Goal: Task Accomplishment & Management: Manage account settings

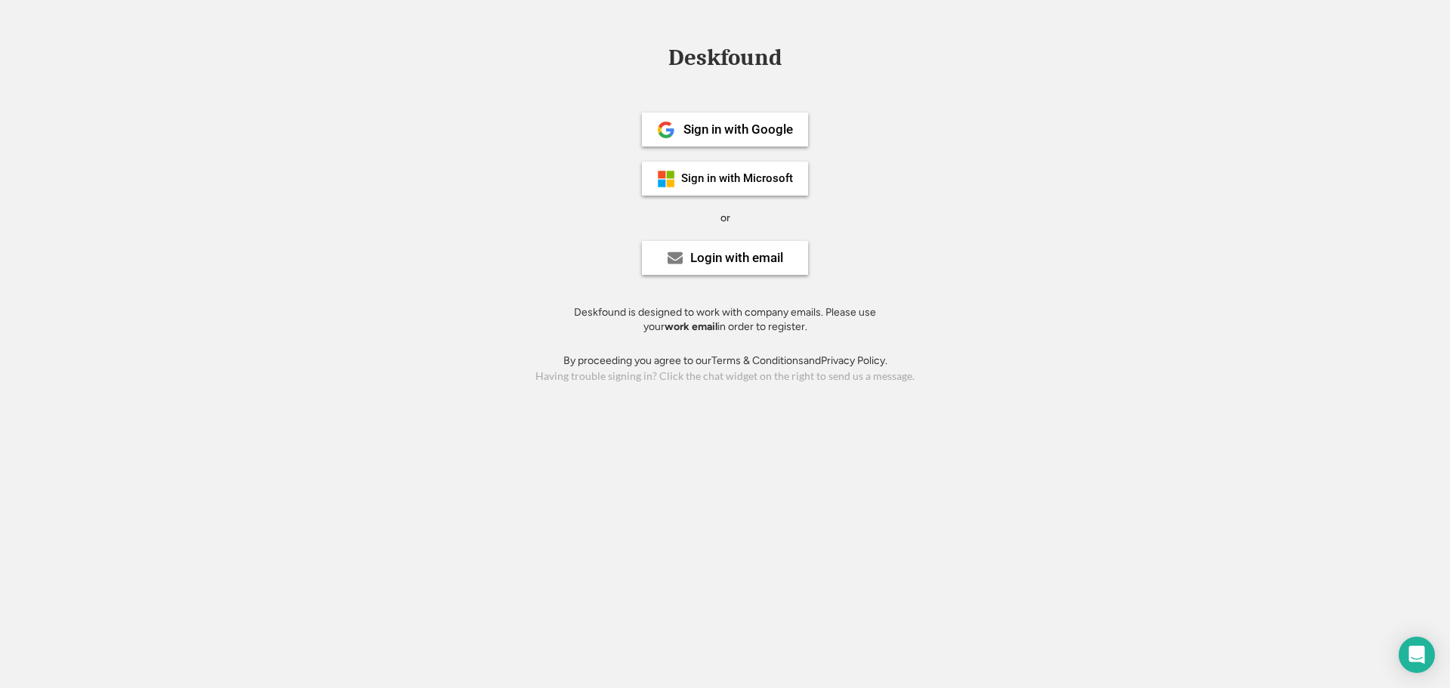
click at [722, 273] on div "Login with email" at bounding box center [725, 258] width 166 height 34
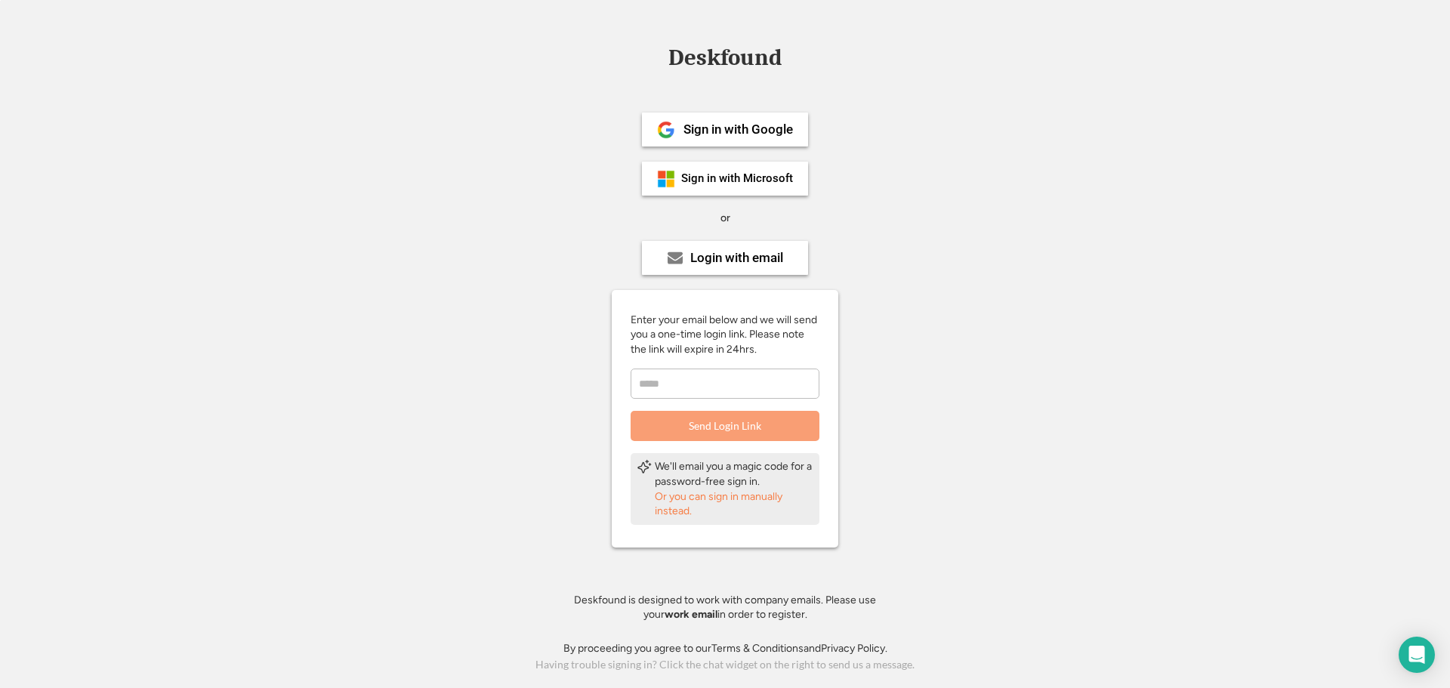
click at [707, 381] on input "email" at bounding box center [724, 383] width 189 height 30
type input "**********"
click at [744, 427] on button "Send Login Link" at bounding box center [724, 426] width 189 height 30
click at [759, 380] on input "email" at bounding box center [724, 383] width 189 height 30
click at [677, 393] on input "email" at bounding box center [724, 383] width 189 height 30
